Goal: Transaction & Acquisition: Purchase product/service

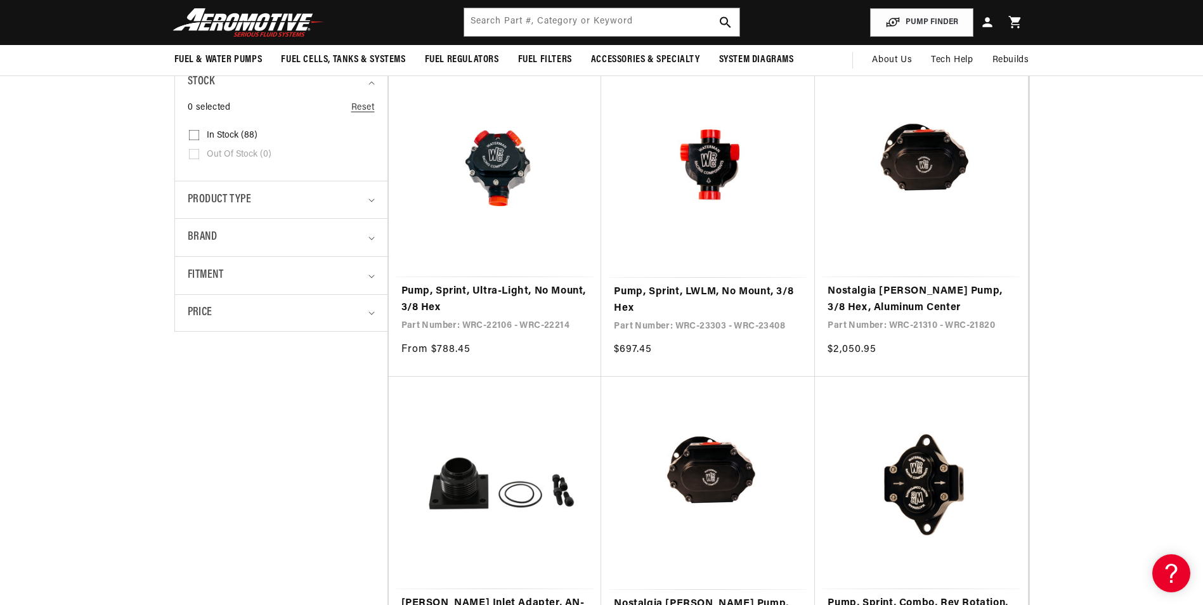
scroll to position [190, 0]
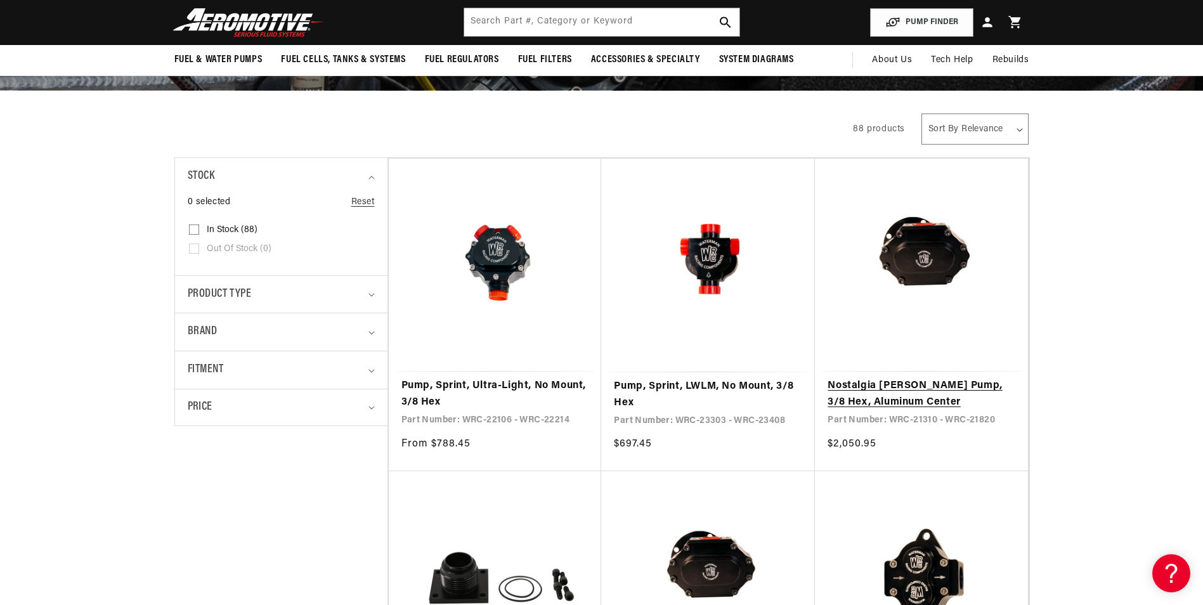
click at [887, 389] on link "Nostalgia [PERSON_NAME] Pump, 3/8 Hex, Aluminum Center" at bounding box center [922, 394] width 188 height 32
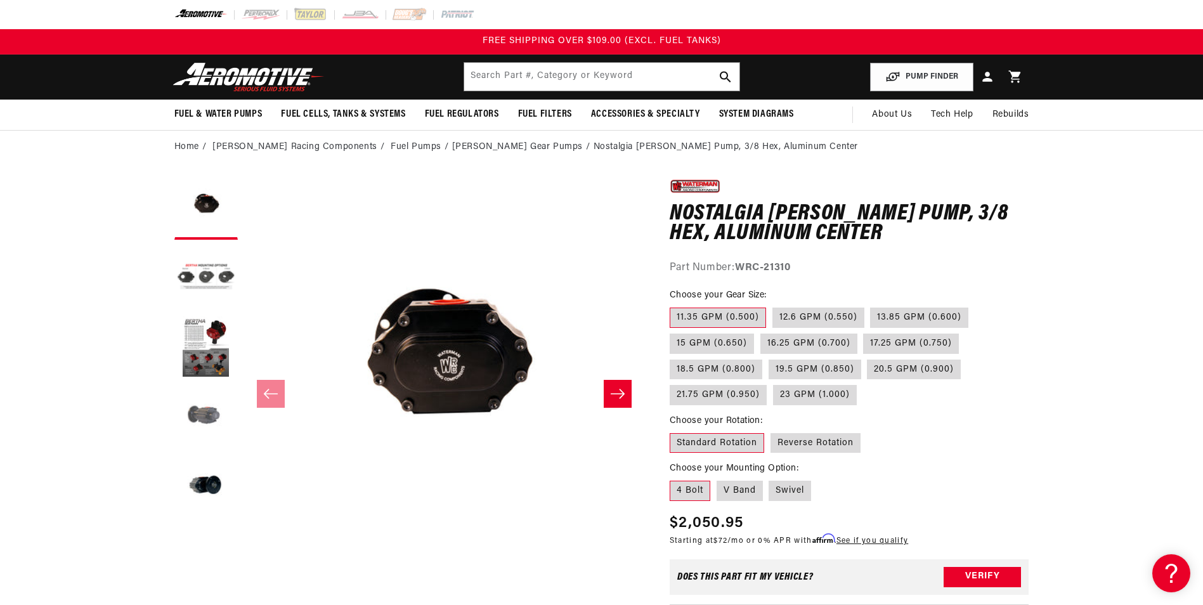
click at [207, 417] on button "Load image 4 in gallery view" at bounding box center [205, 417] width 63 height 63
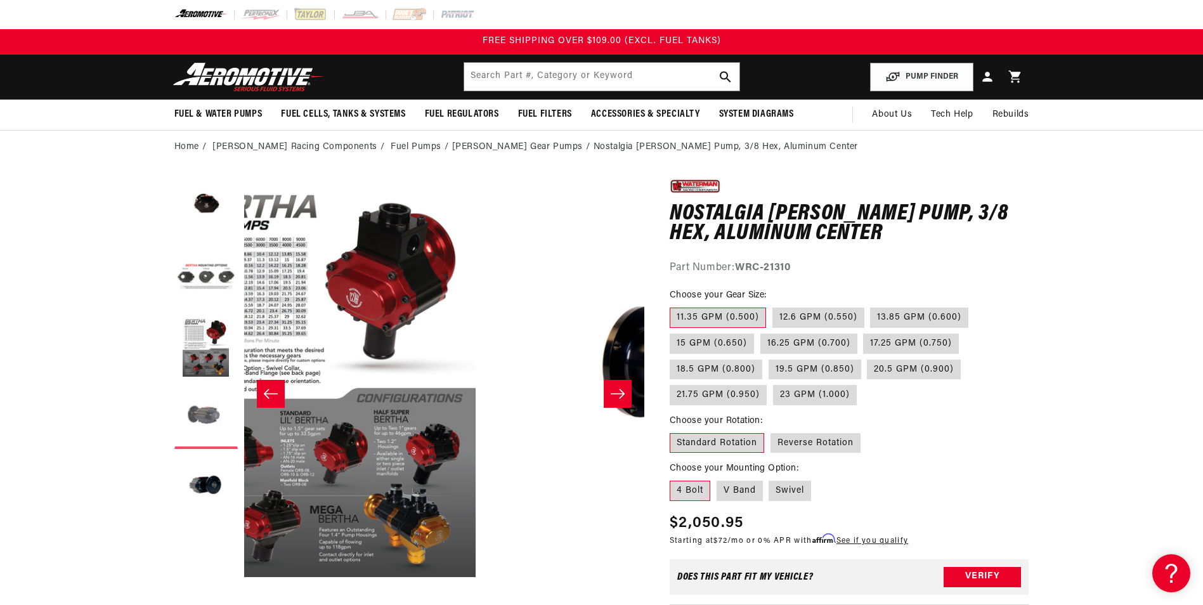
scroll to position [0, 1201]
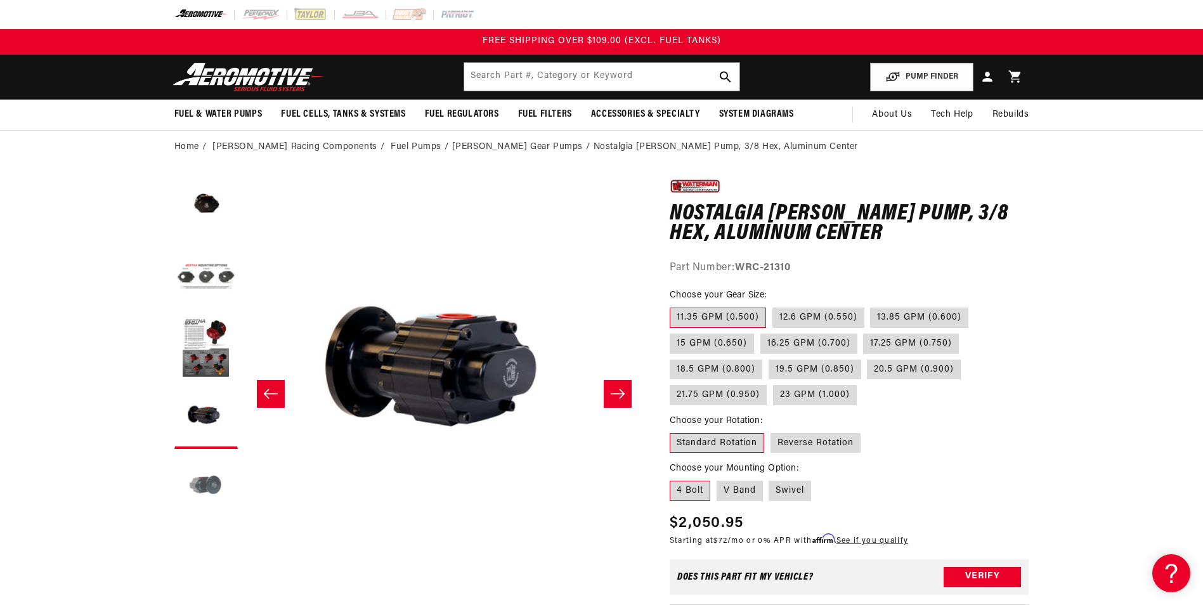
click at [205, 477] on button "Load image 5 in gallery view" at bounding box center [205, 486] width 63 height 63
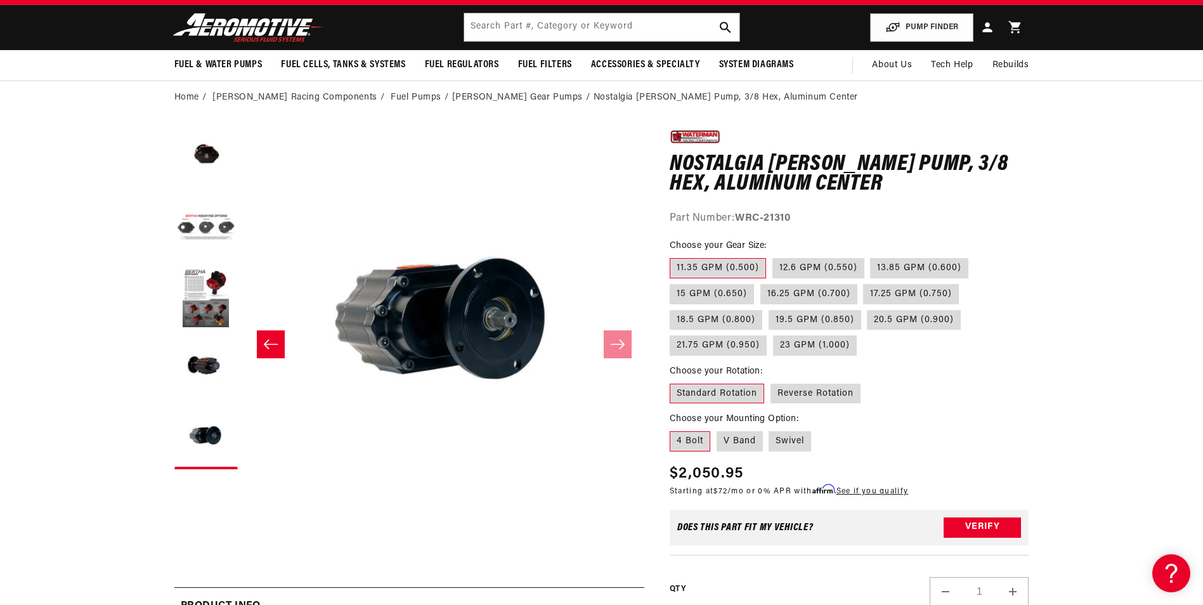
scroll to position [0, 0]
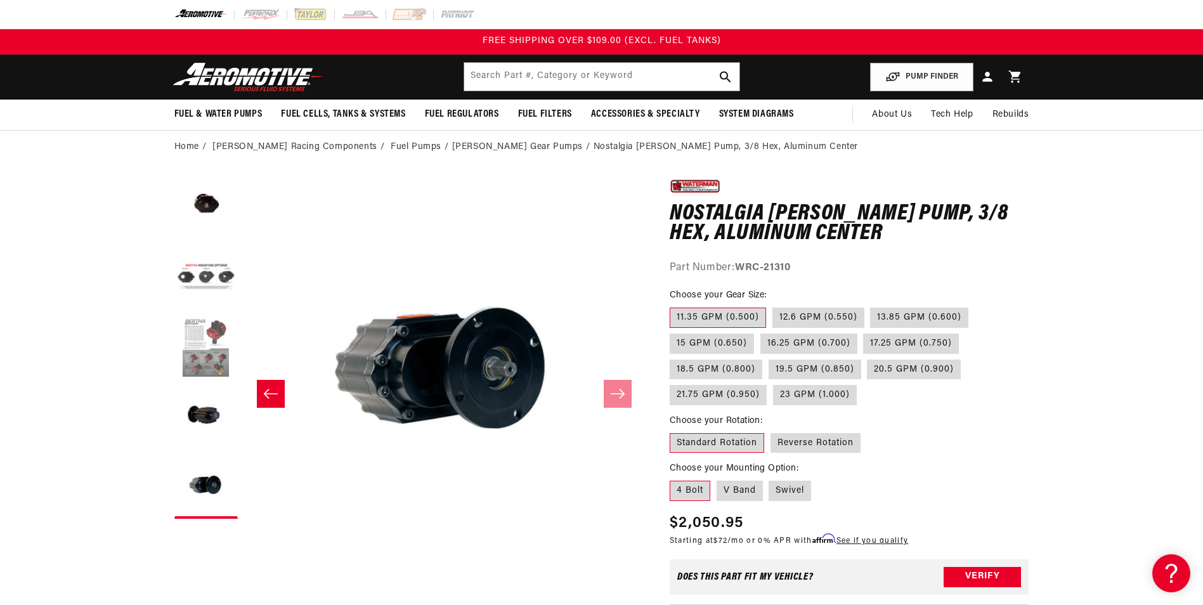
click at [212, 344] on button "Load image 3 in gallery view" at bounding box center [205, 347] width 63 height 63
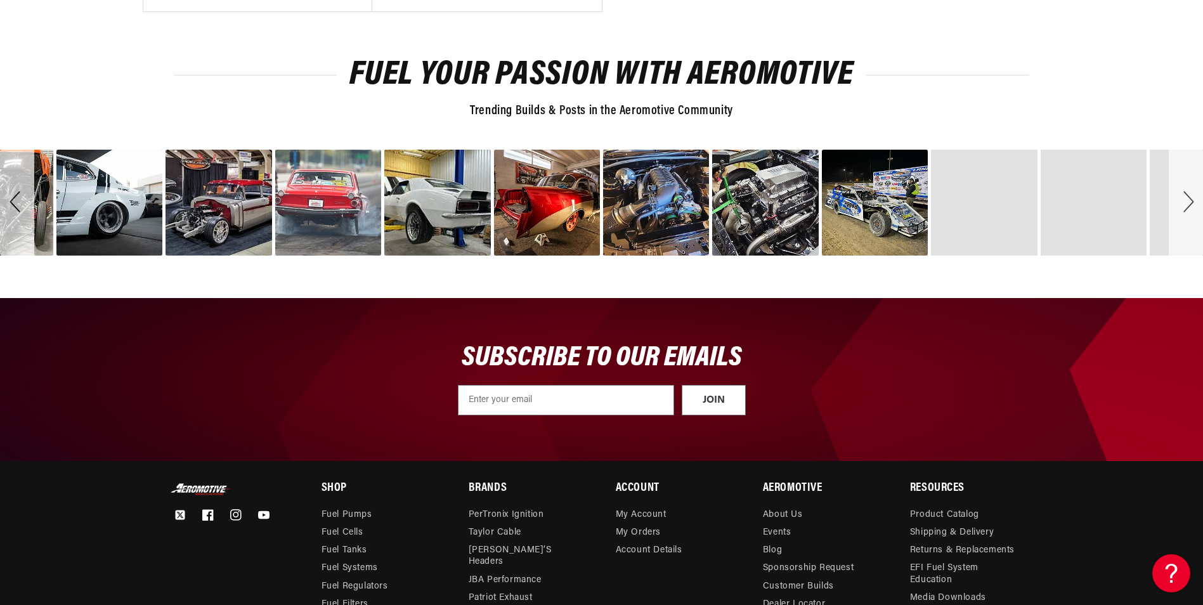
scroll to position [1776, 0]
